Goal: Check status: Check status

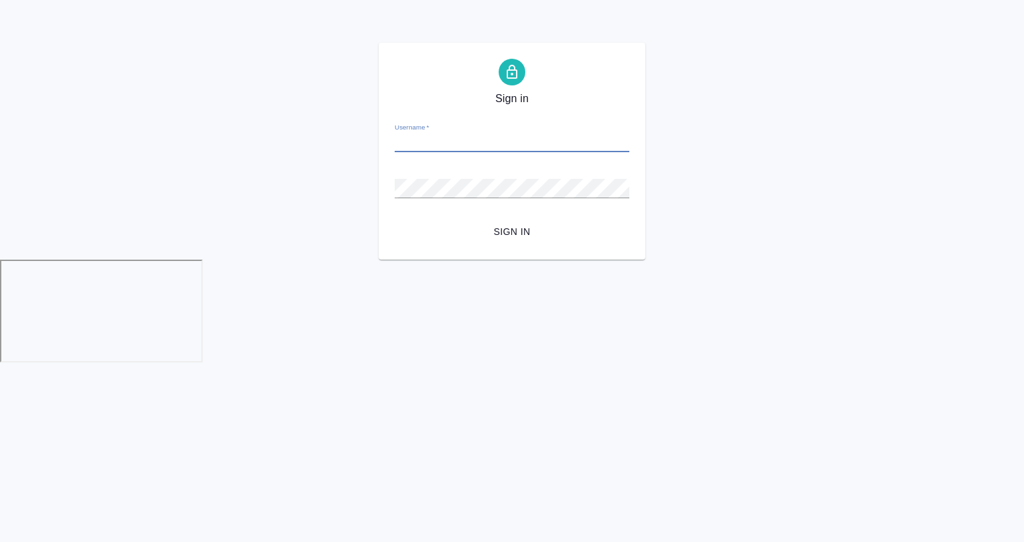
type input "a.gvozdikov@awatera.com"
click at [514, 239] on span "Sign in" at bounding box center [511, 231] width 213 height 17
click at [395, 219] on button "Sign in" at bounding box center [512, 231] width 235 height 25
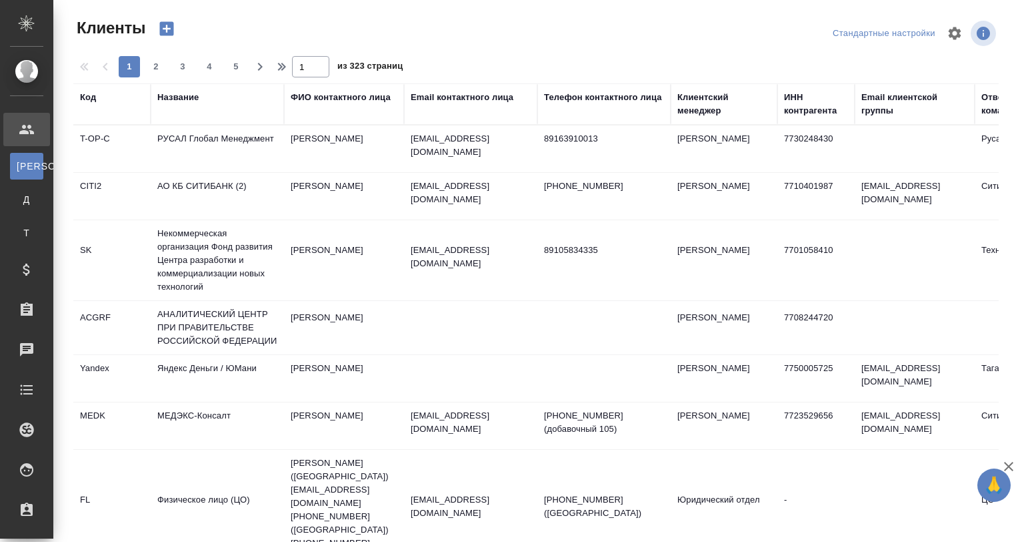
select select "RU"
click at [186, 98] on div "Название" at bounding box center [177, 97] width 41 height 13
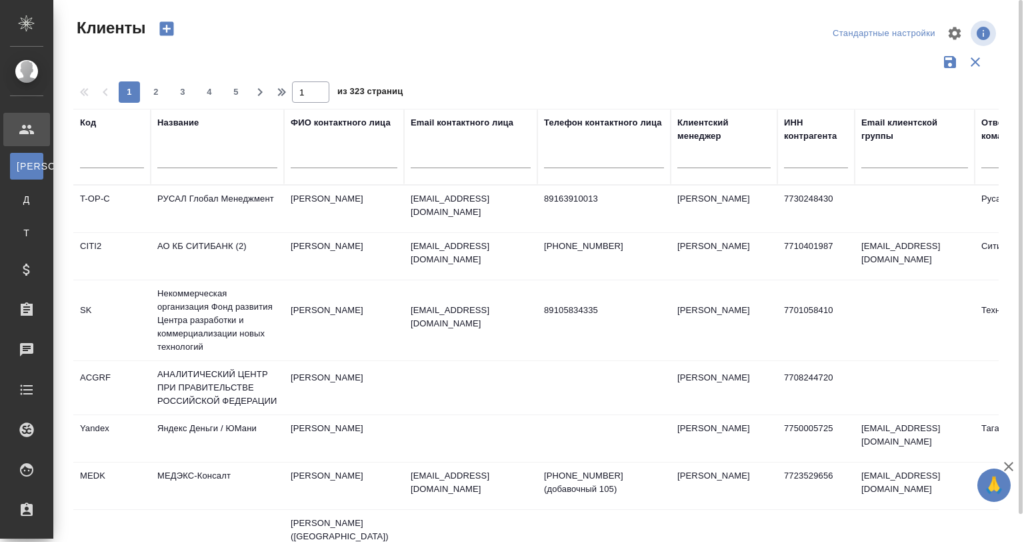
click at [608, 59] on div at bounding box center [536, 61] width 926 height 25
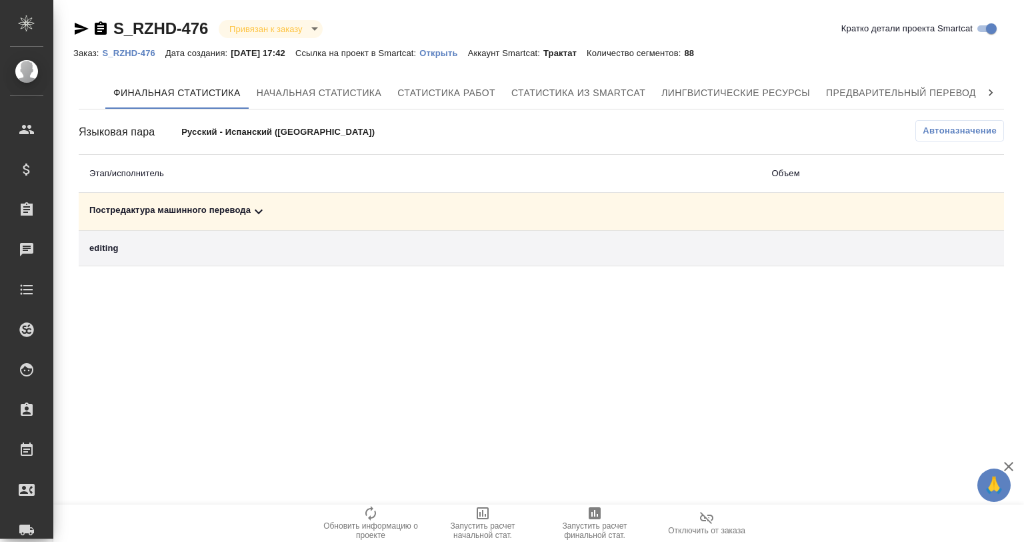
drag, startPoint x: 253, startPoint y: 198, endPoint x: 254, endPoint y: 209, distance: 11.4
click at [254, 209] on td "Постредактура машинного перевода" at bounding box center [420, 212] width 683 height 38
click at [254, 209] on icon at bounding box center [259, 211] width 16 height 16
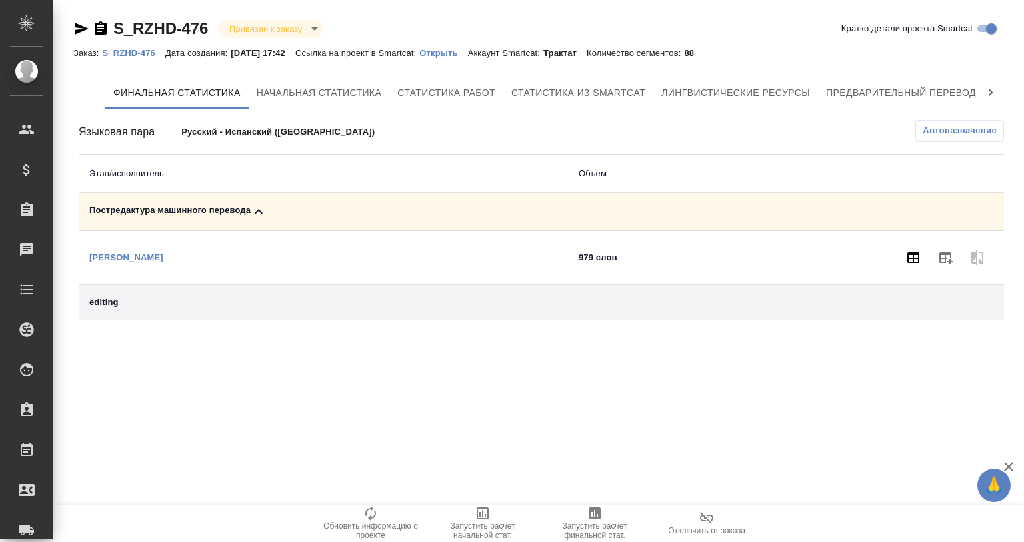
click at [904, 247] on button "button" at bounding box center [914, 257] width 32 height 32
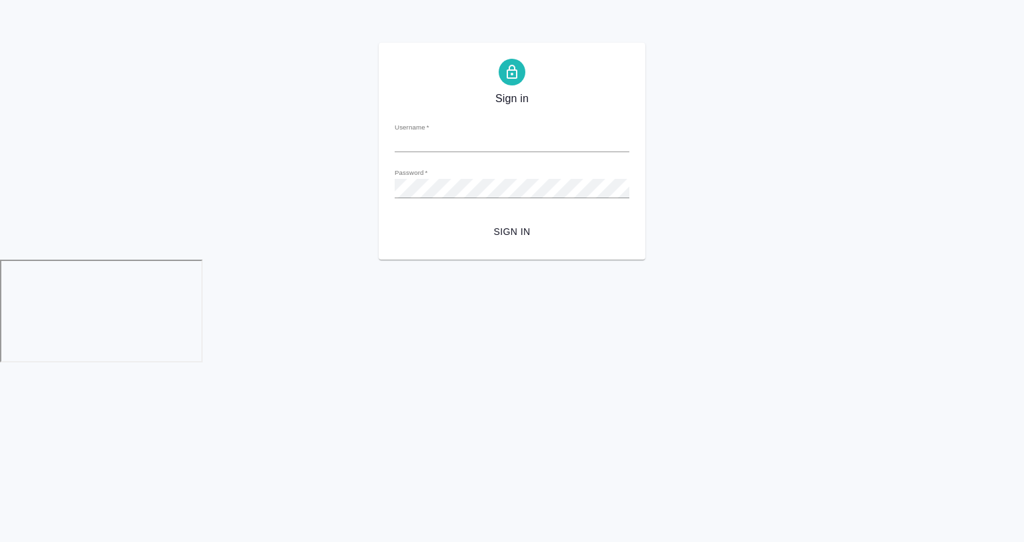
type input "[EMAIL_ADDRESS][DOMAIN_NAME]"
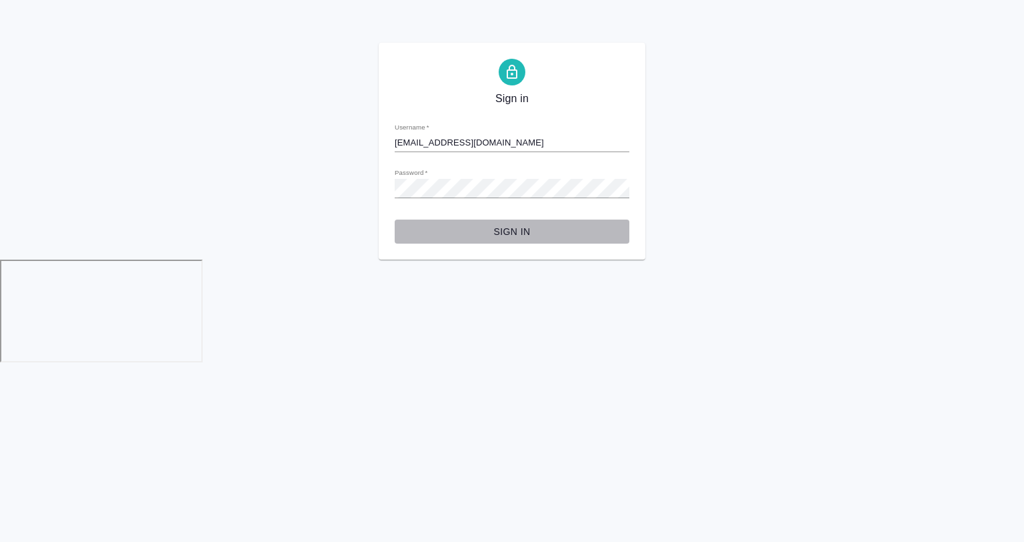
click at [518, 236] on span "Sign in" at bounding box center [511, 231] width 213 height 17
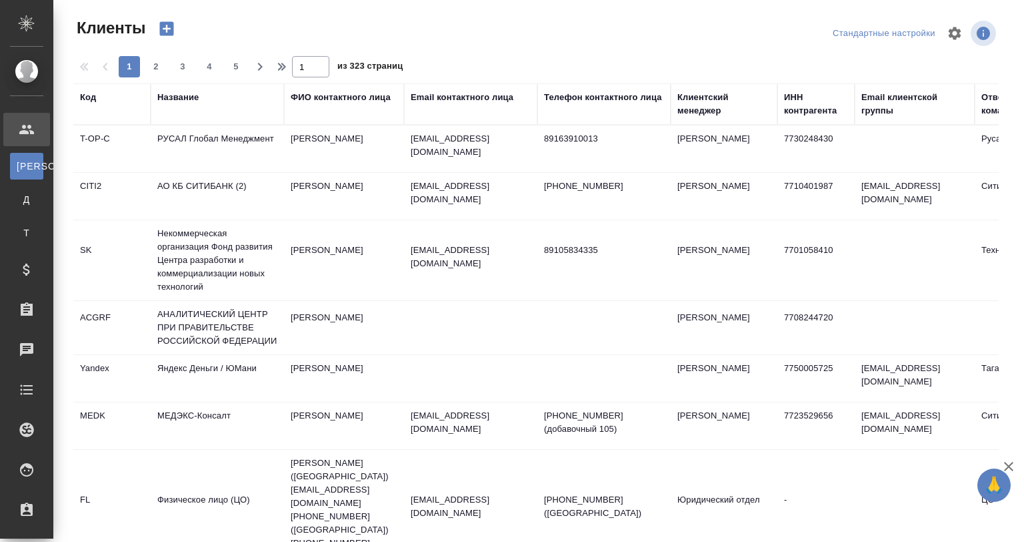
select select "RU"
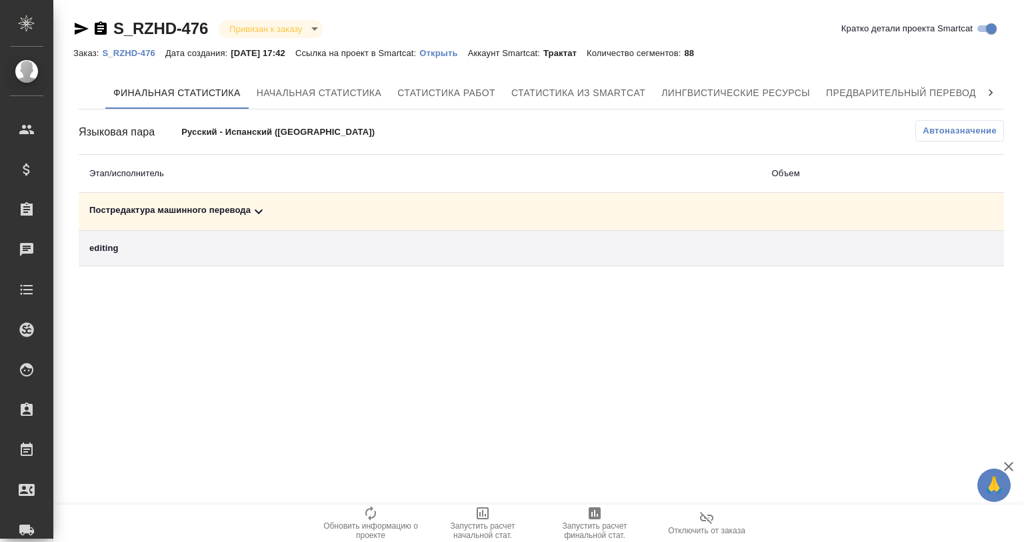
click at [243, 206] on div "Постредактура машинного перевода" at bounding box center [420, 211] width 662 height 16
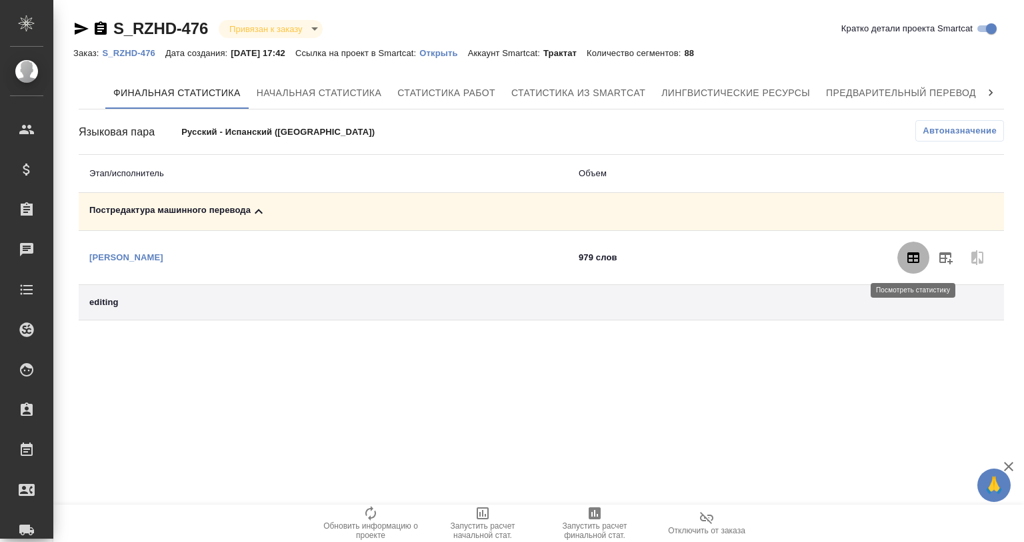
click at [911, 260] on icon "button" at bounding box center [914, 257] width 16 height 16
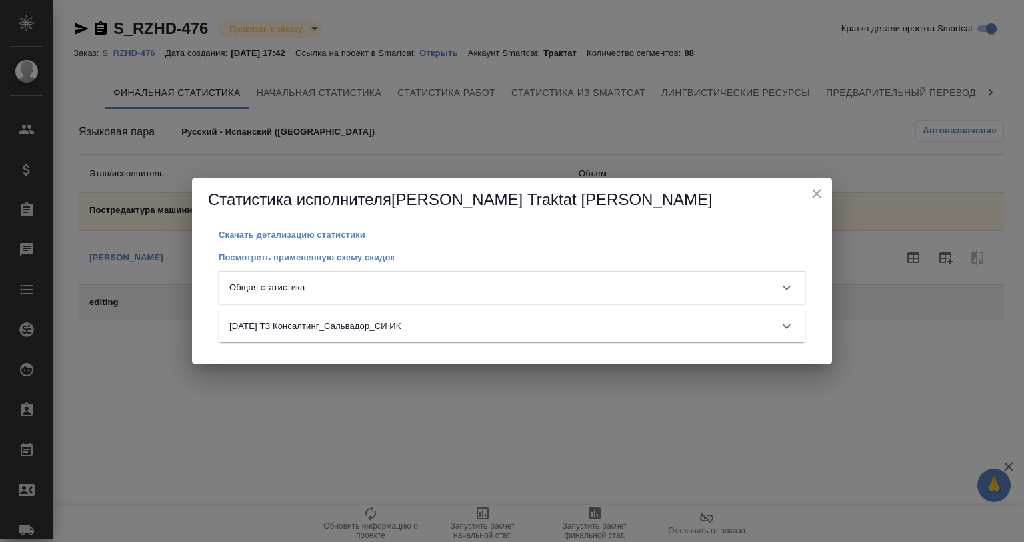
click at [444, 277] on div "Общая статистика" at bounding box center [512, 287] width 587 height 32
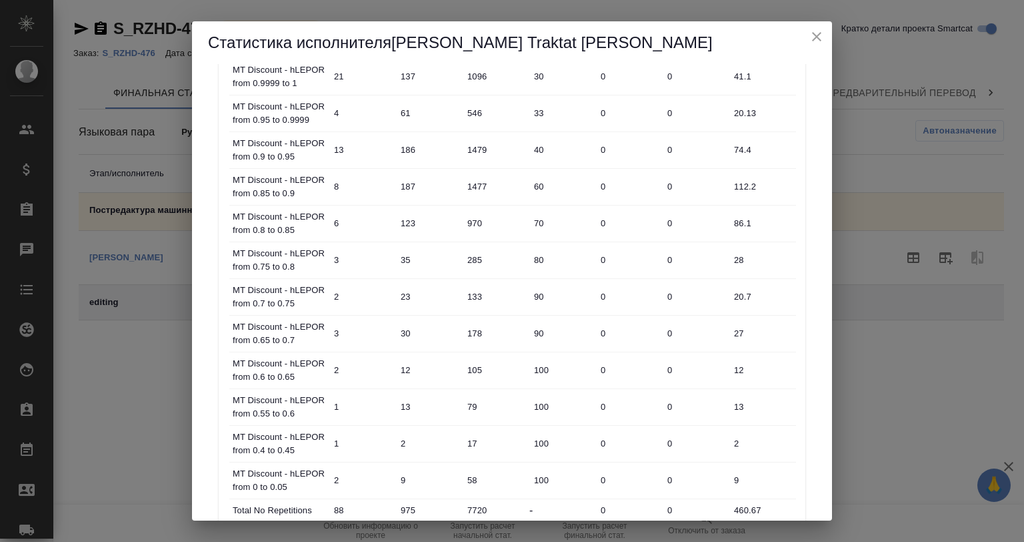
scroll to position [378, 0]
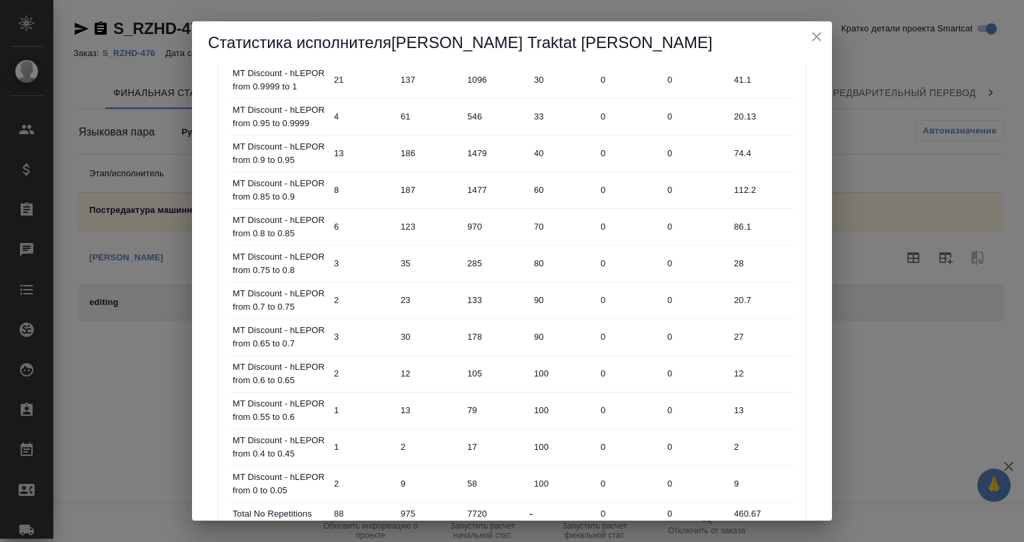
click at [807, 29] on div "Статистика исполнителя Попова Traktat Анастасия" at bounding box center [512, 42] width 640 height 43
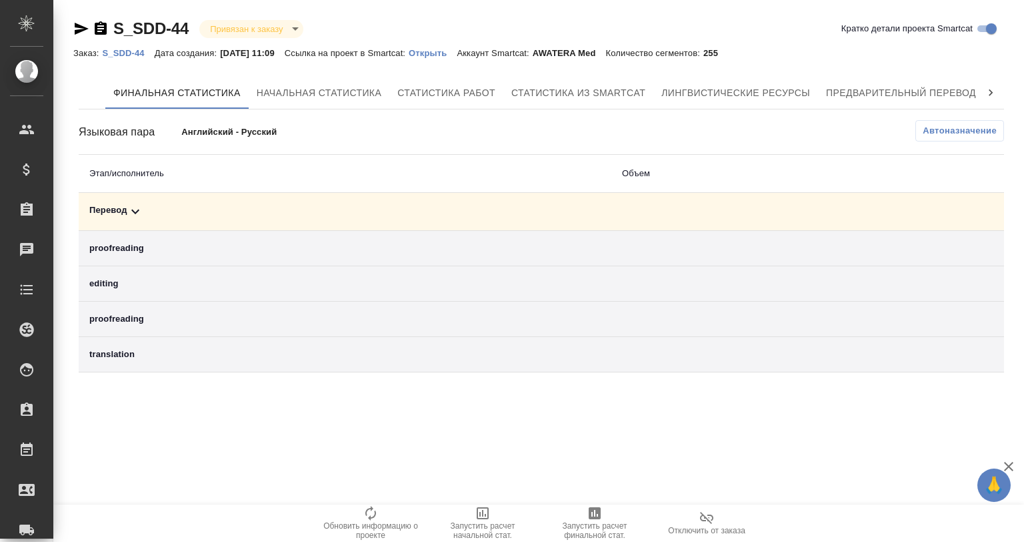
click at [132, 211] on icon at bounding box center [135, 211] width 16 height 16
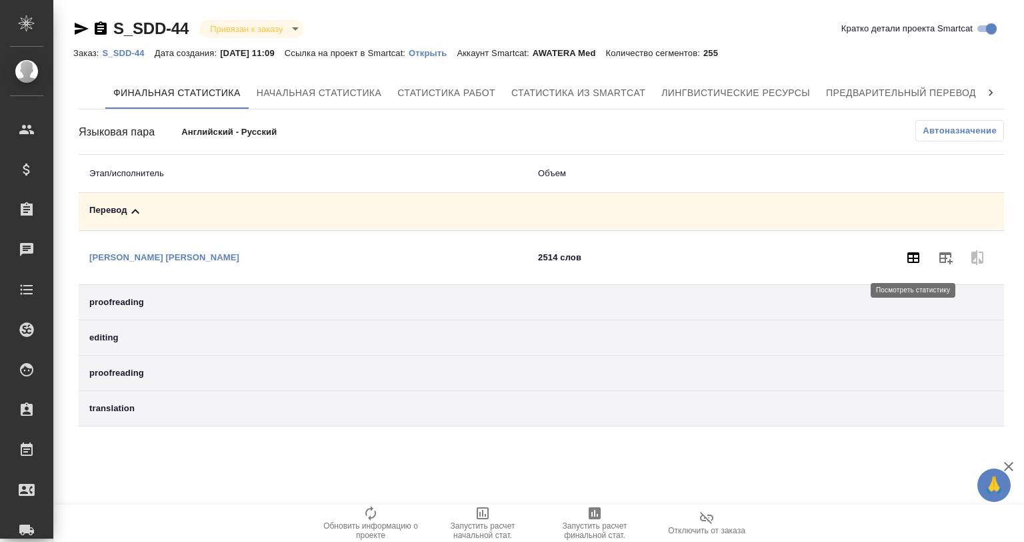
click at [908, 255] on icon "button" at bounding box center [914, 257] width 12 height 11
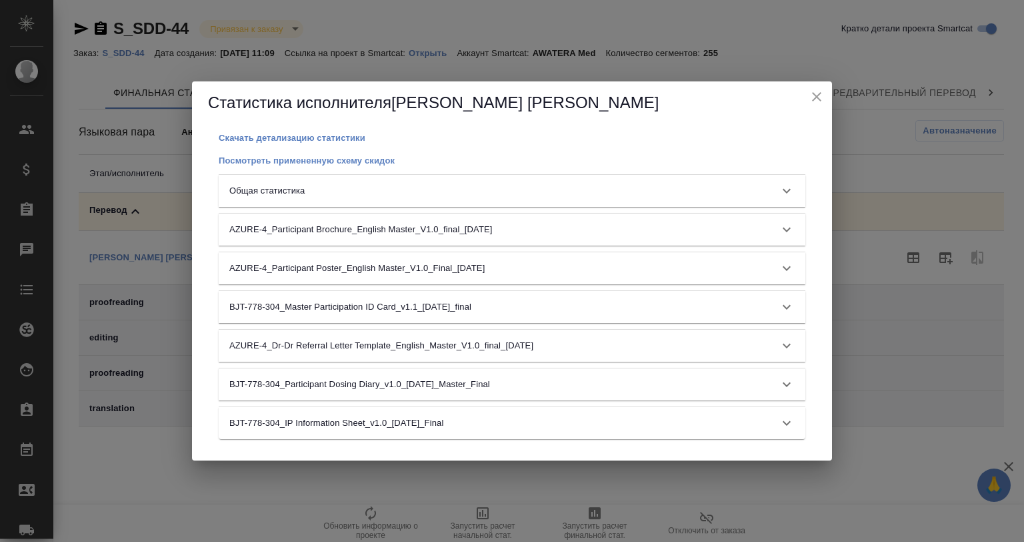
click at [326, 190] on div "Общая статистика" at bounding box center [500, 190] width 542 height 13
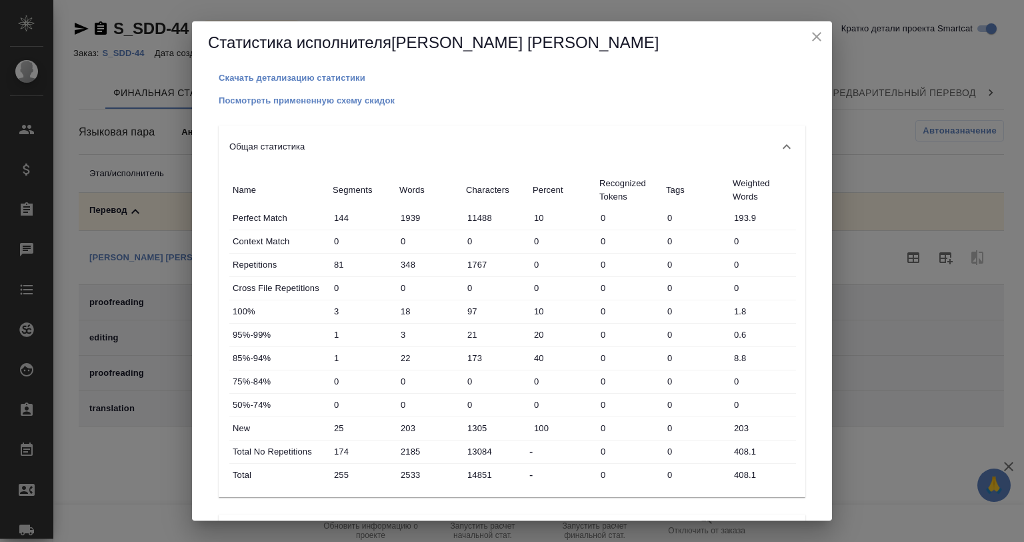
click at [814, 33] on icon "close" at bounding box center [816, 36] width 9 height 9
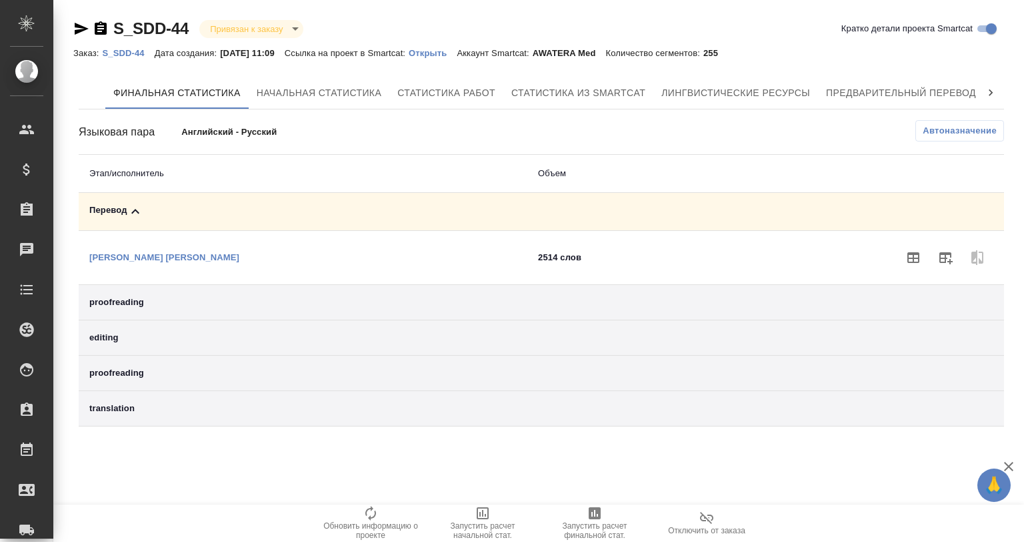
click at [446, 49] on p "Открыть" at bounding box center [433, 53] width 48 height 10
